Goal: Check status

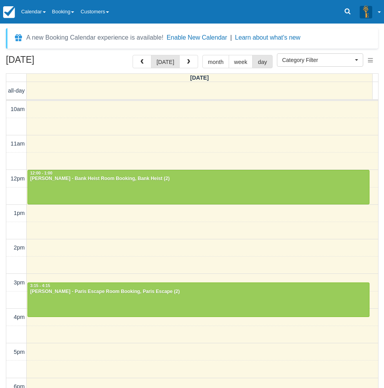
select select
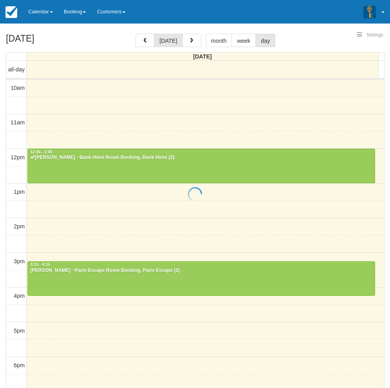
select select
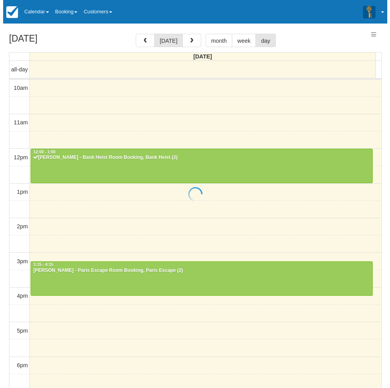
scroll to position [70, 0]
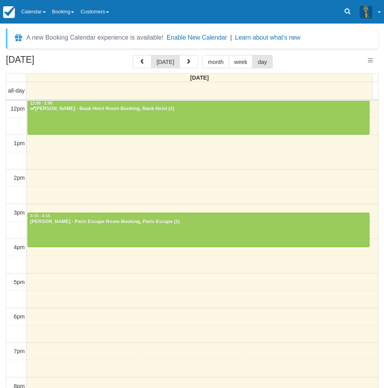
select select
click at [186, 61] on span "button" at bounding box center [188, 61] width 5 height 5
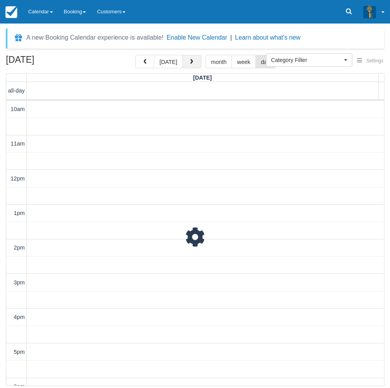
scroll to position [70, 0]
click at [185, 61] on button "button" at bounding box center [191, 61] width 19 height 13
click at [163, 61] on button "[DATE]" at bounding box center [168, 61] width 29 height 13
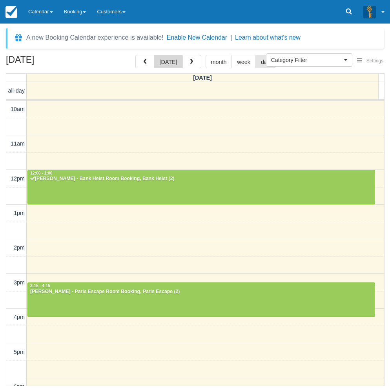
scroll to position [70, 0]
